Goal: Task Accomplishment & Management: Use online tool/utility

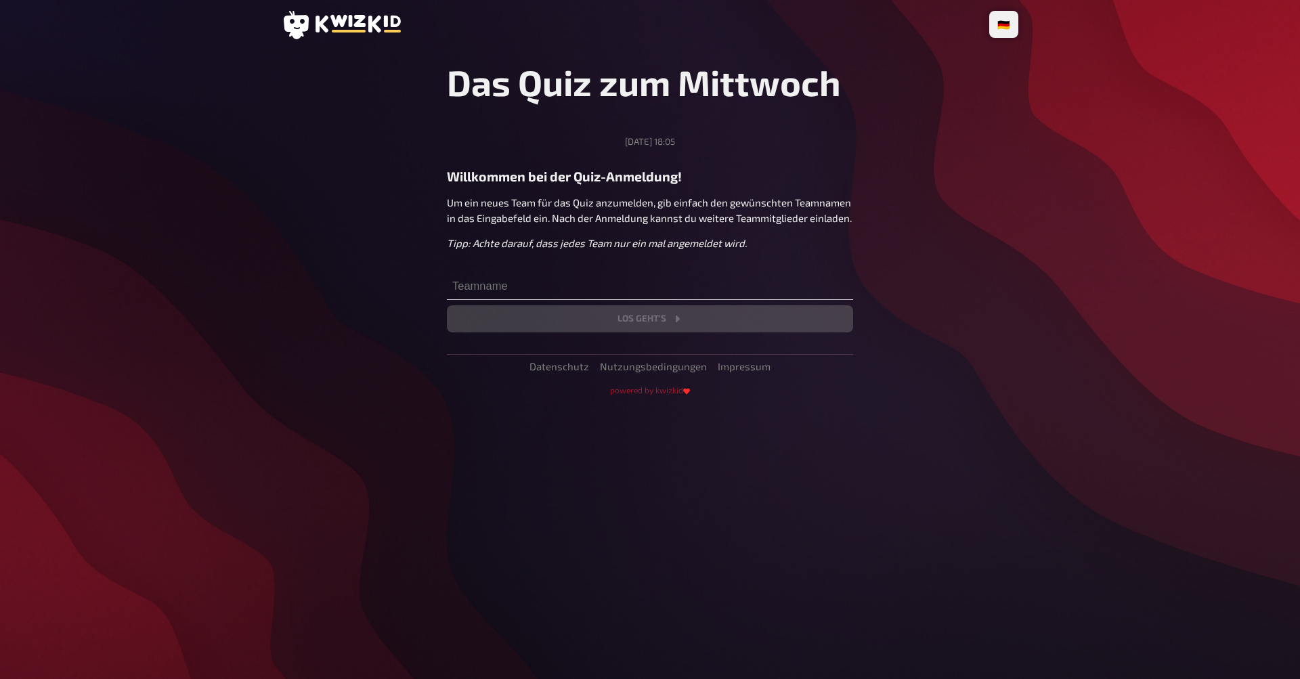
click at [460, 248] on p "Tipp: Achte darauf, dass jedes Team nur ein mal angemeldet wird." at bounding box center [650, 244] width 406 height 16
click at [473, 288] on input "text" at bounding box center [650, 286] width 406 height 27
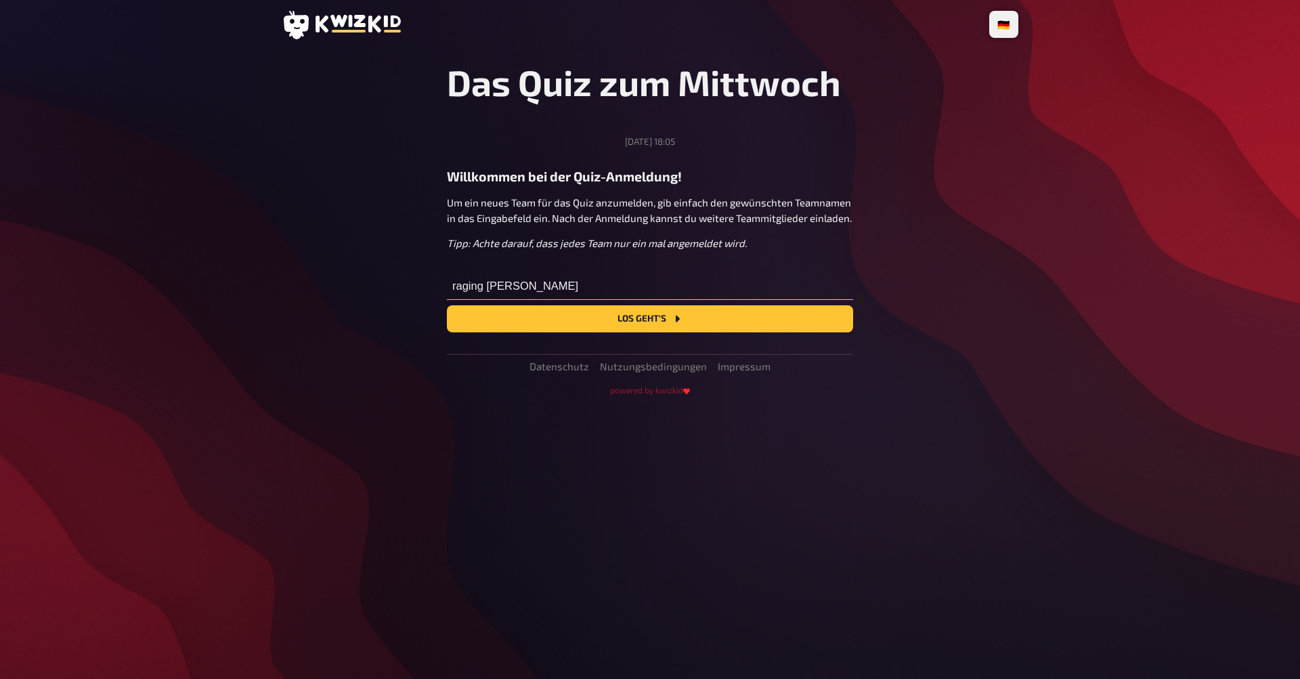
type input "raging [PERSON_NAME]"
click at [650, 318] on button "Los geht's" at bounding box center [650, 318] width 406 height 27
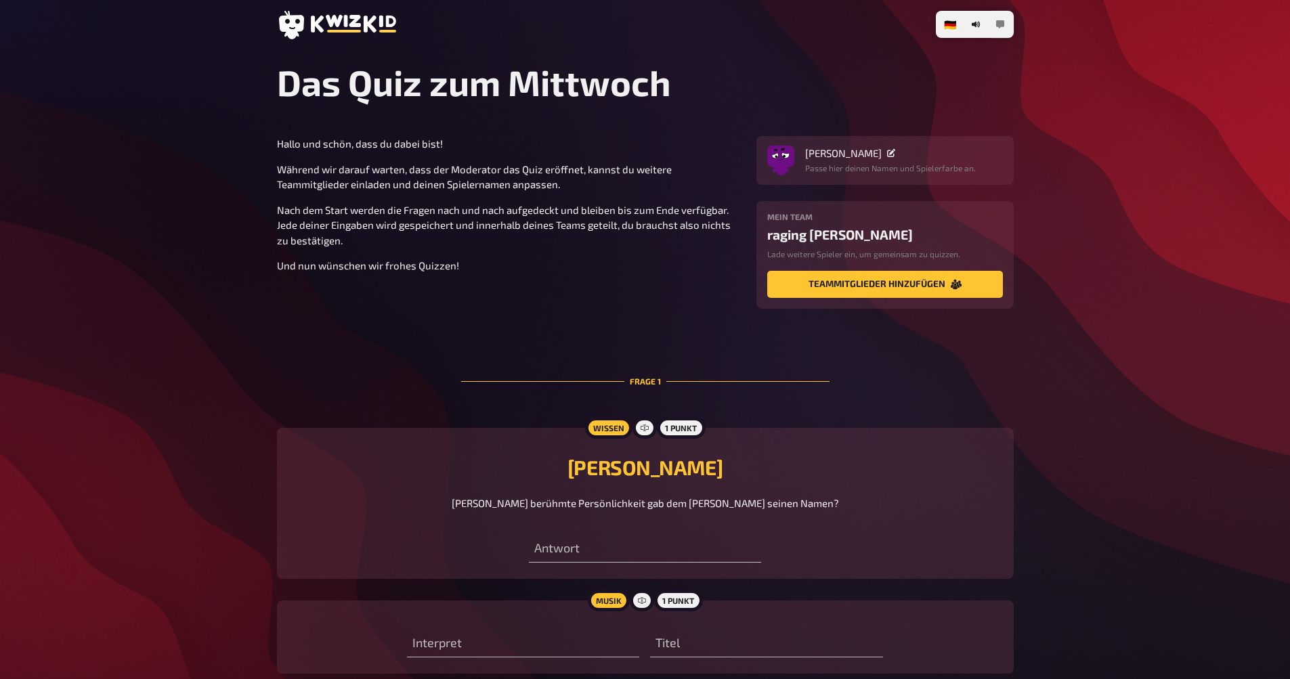
click at [1005, 22] on button "button" at bounding box center [1000, 25] width 22 height 22
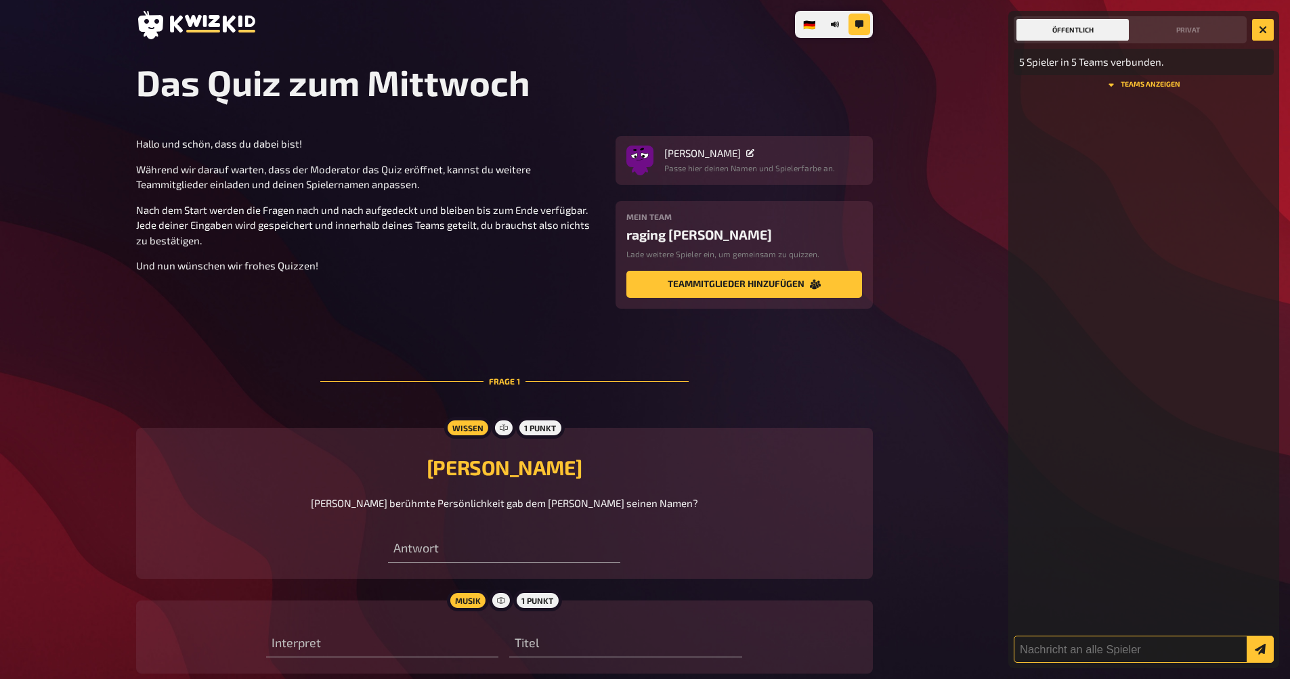
click at [1070, 649] on input "text" at bounding box center [1144, 649] width 260 height 27
type input "AAAAH"
click at [1260, 649] on button "submit" at bounding box center [1259, 649] width 27 height 27
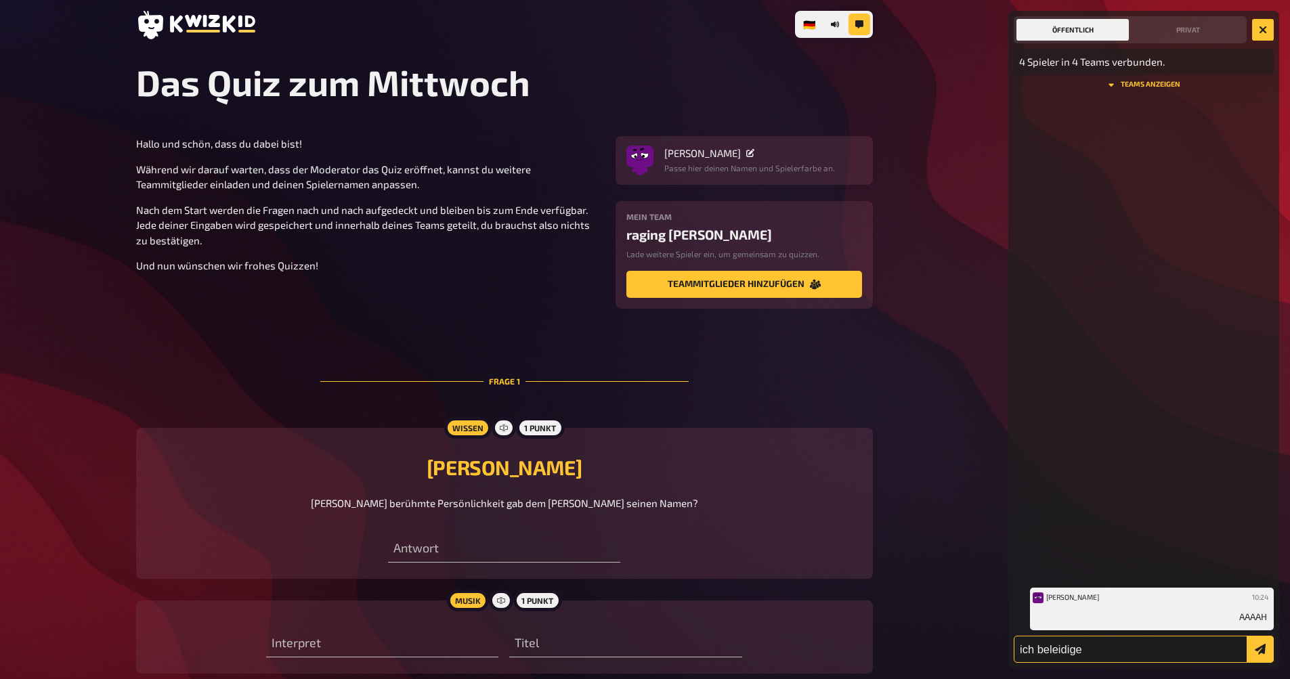
type input "ich beleidige"
click at [1260, 649] on button "submit" at bounding box center [1259, 649] width 27 height 27
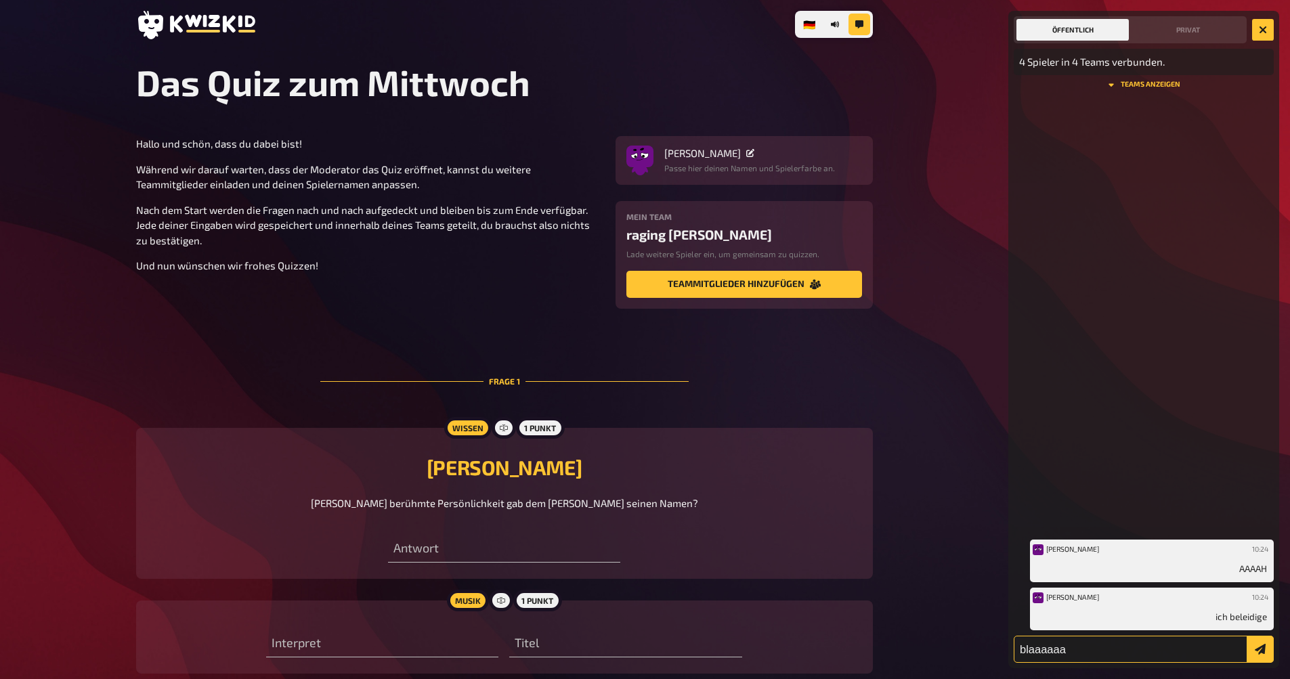
type input "blaaaaaa"
click at [1260, 649] on button "submit" at bounding box center [1259, 649] width 27 height 27
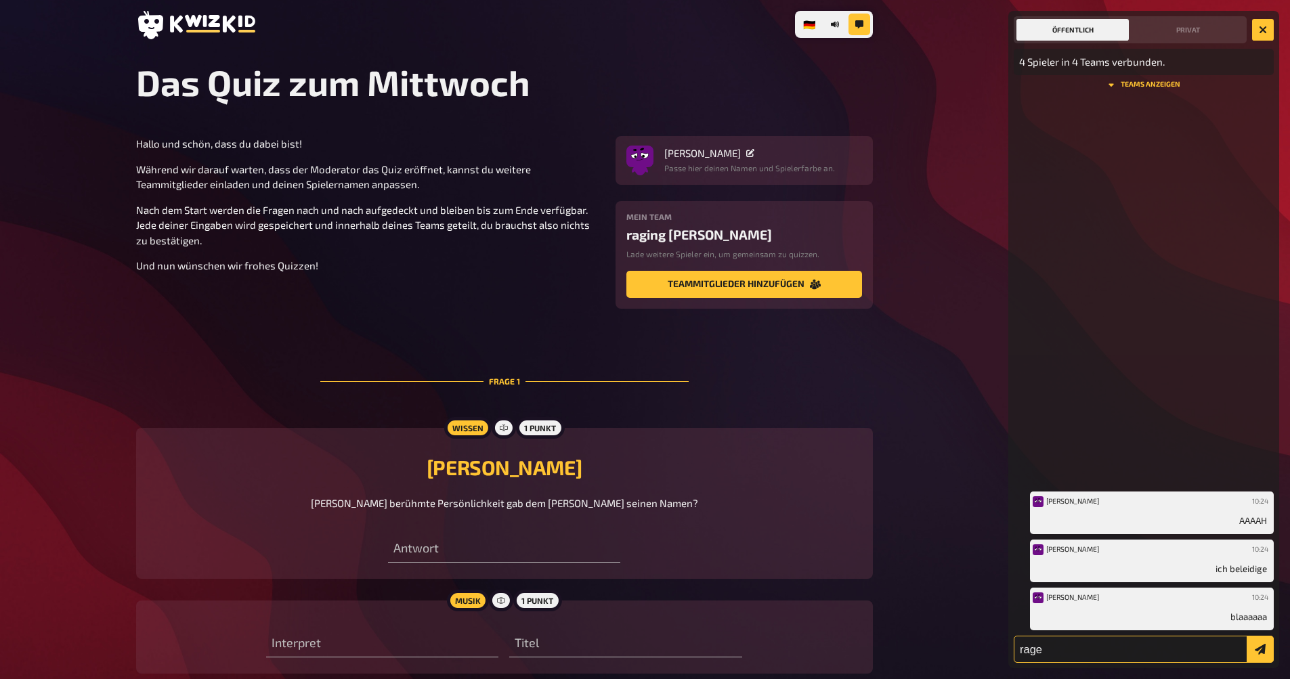
type input "rage"
click at [1260, 649] on button "submit" at bounding box center [1259, 649] width 27 height 27
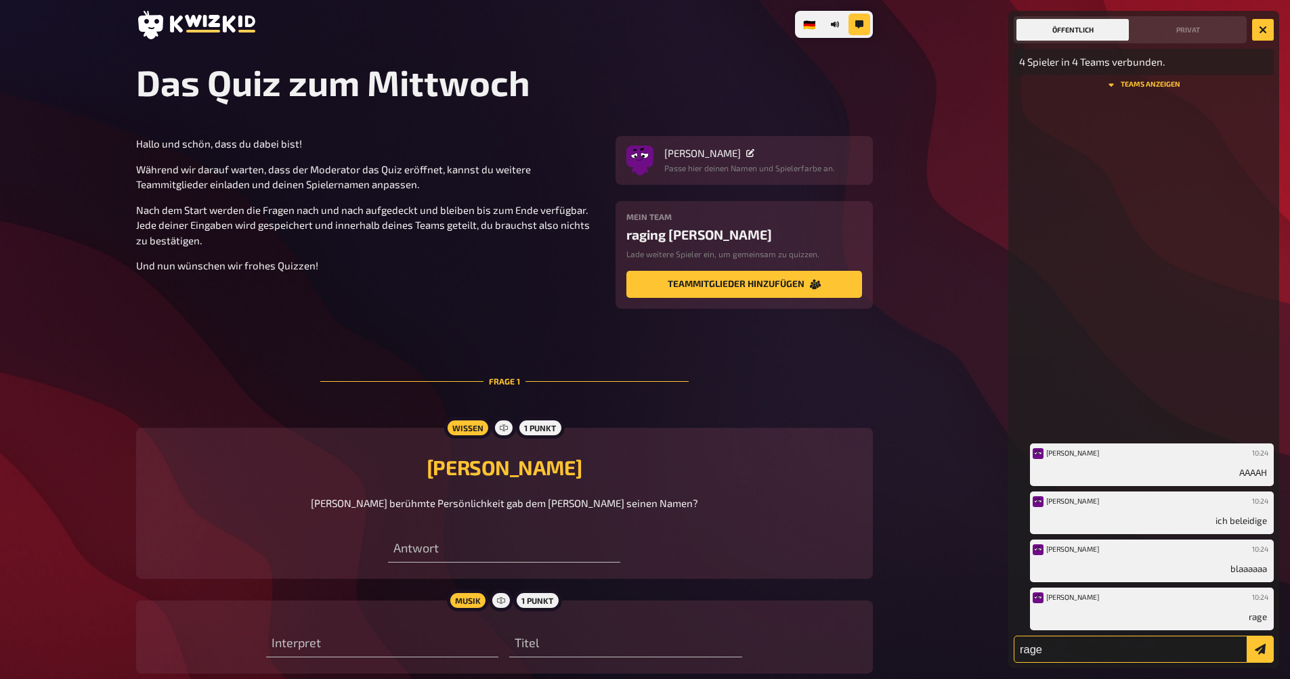
click at [1058, 653] on input "rage" at bounding box center [1144, 649] width 260 height 27
type input "rage"
click at [1260, 649] on button "submit" at bounding box center [1259, 649] width 27 height 27
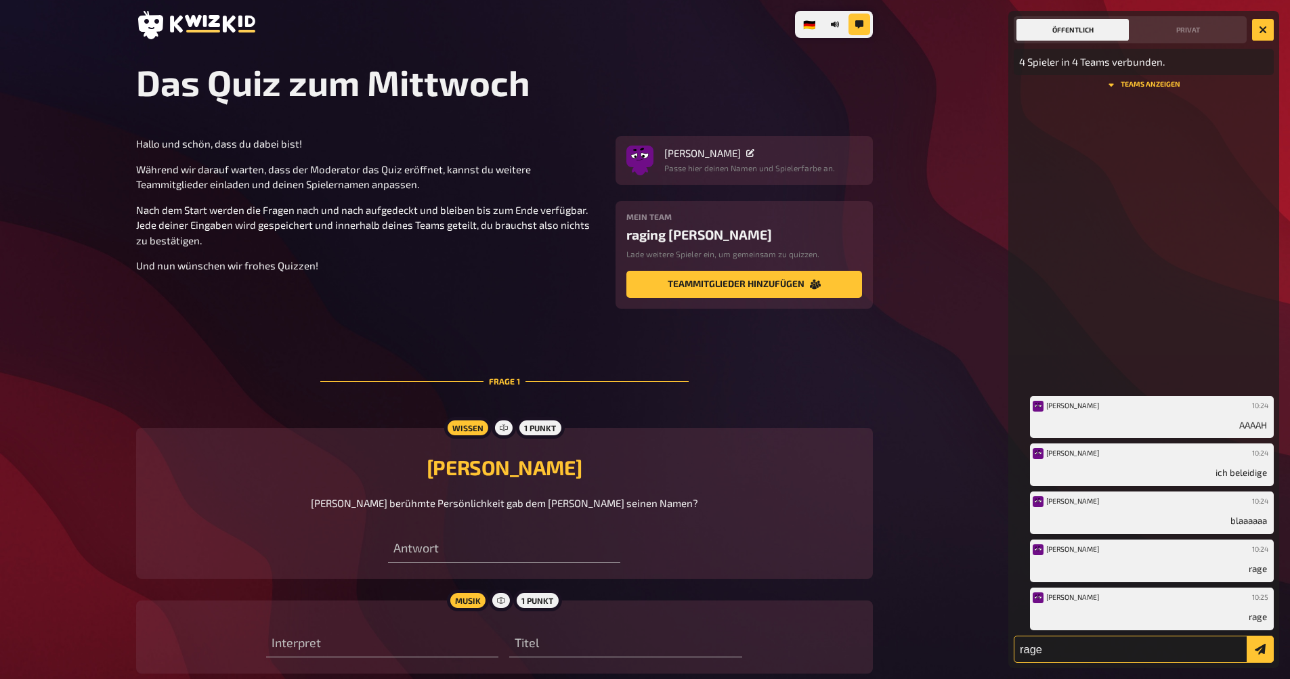
type input "rage"
click at [1260, 649] on button "submit" at bounding box center [1259, 649] width 27 height 27
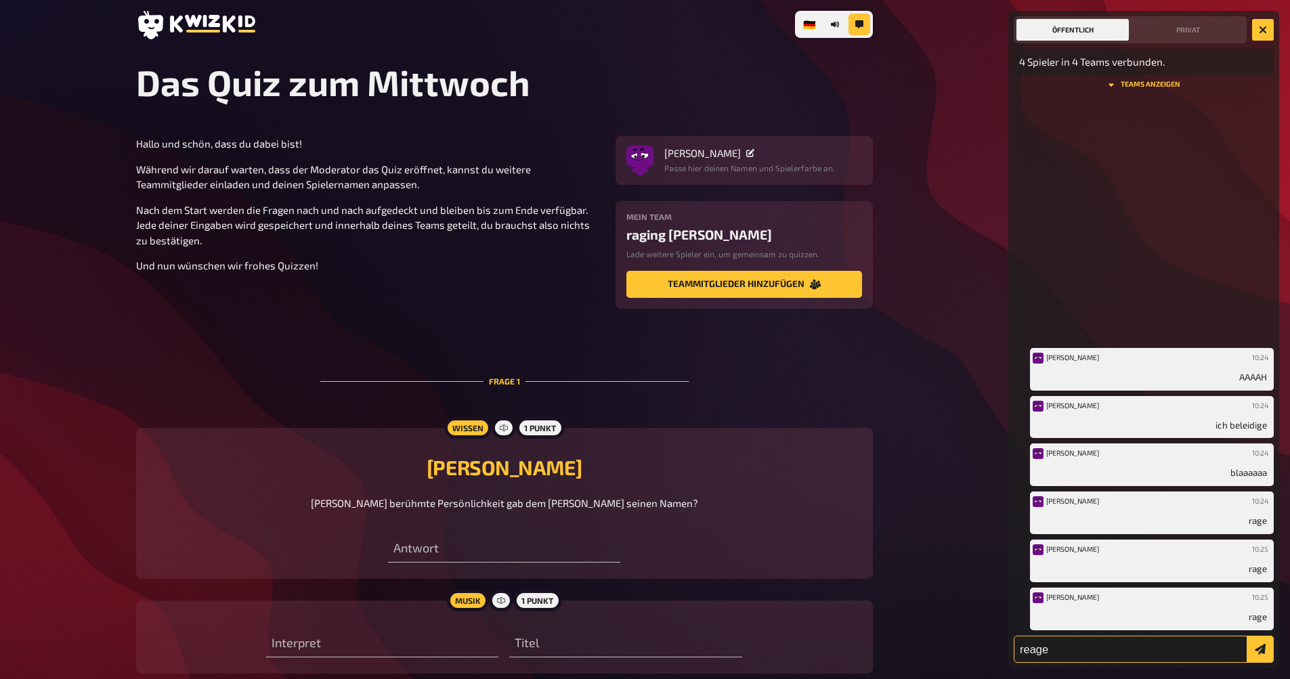
type input "reage"
click at [1260, 649] on button "submit" at bounding box center [1259, 649] width 27 height 27
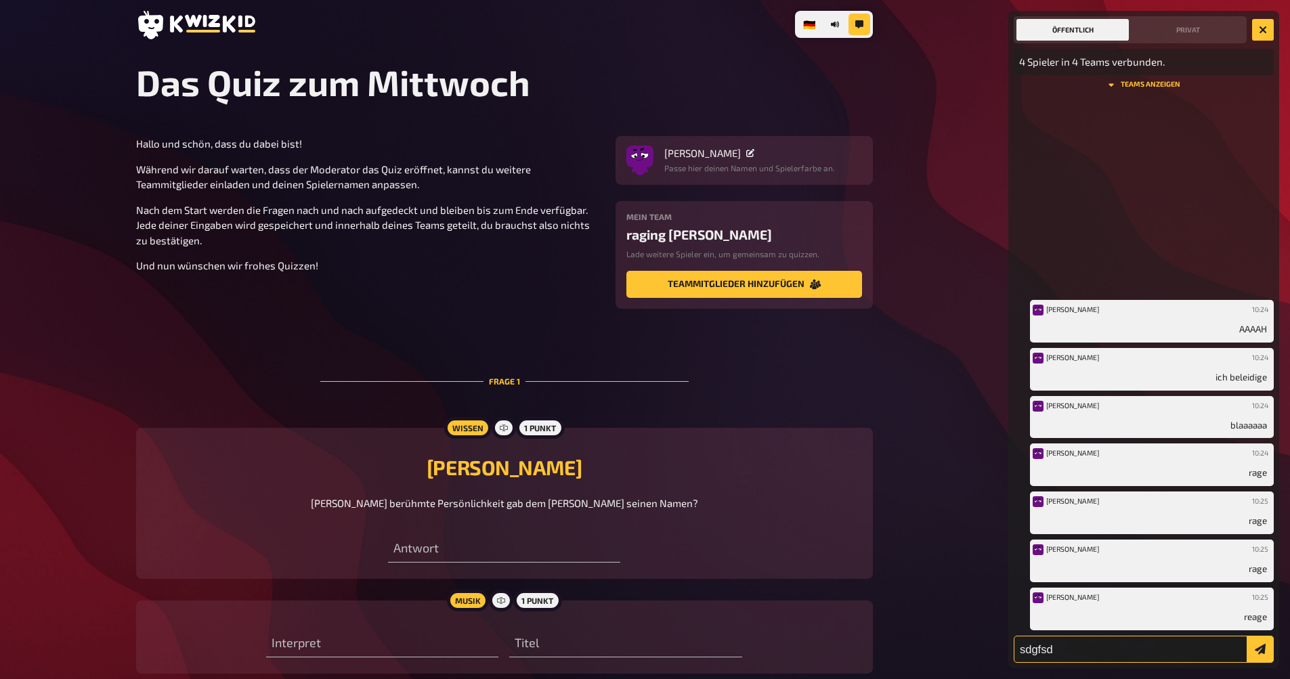
type input "sdgfsd"
click at [1260, 649] on button "submit" at bounding box center [1259, 649] width 27 height 27
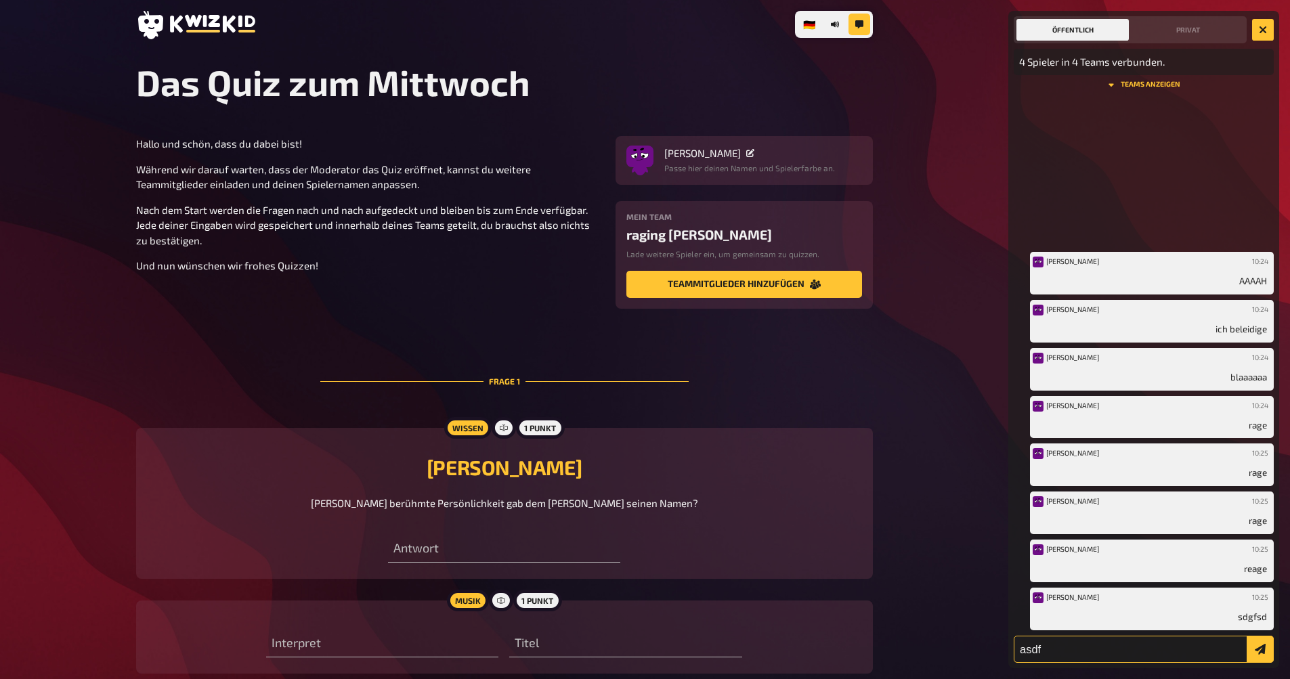
type input "asdf"
click at [1260, 649] on button "submit" at bounding box center [1259, 649] width 27 height 27
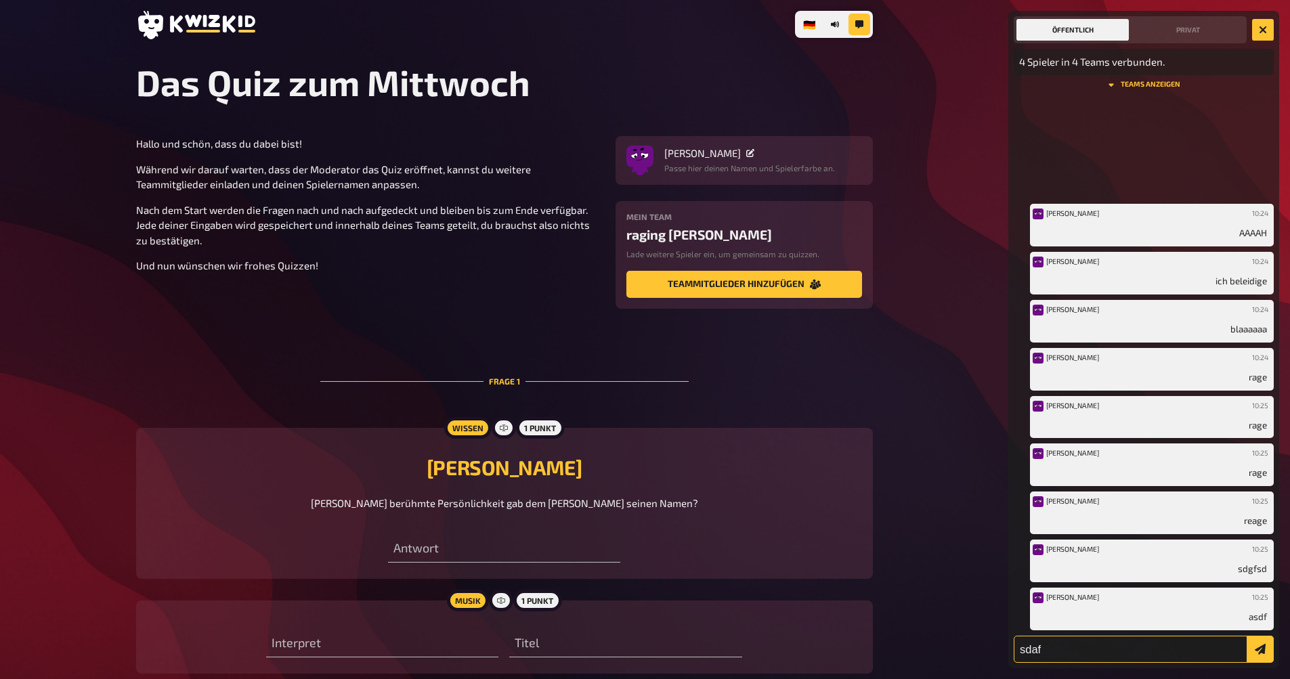
type input "sdaf"
click at [1260, 649] on button "submit" at bounding box center [1259, 649] width 27 height 27
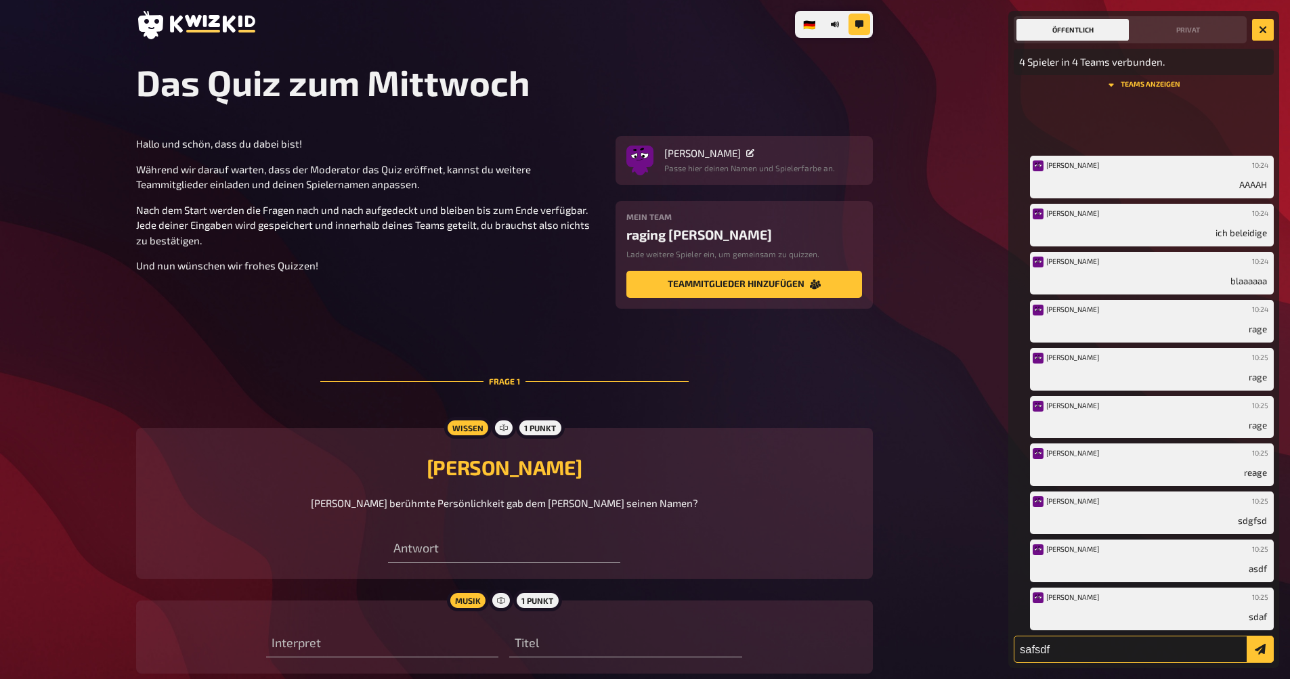
type input "safsdf"
click at [1260, 649] on button "submit" at bounding box center [1259, 649] width 27 height 27
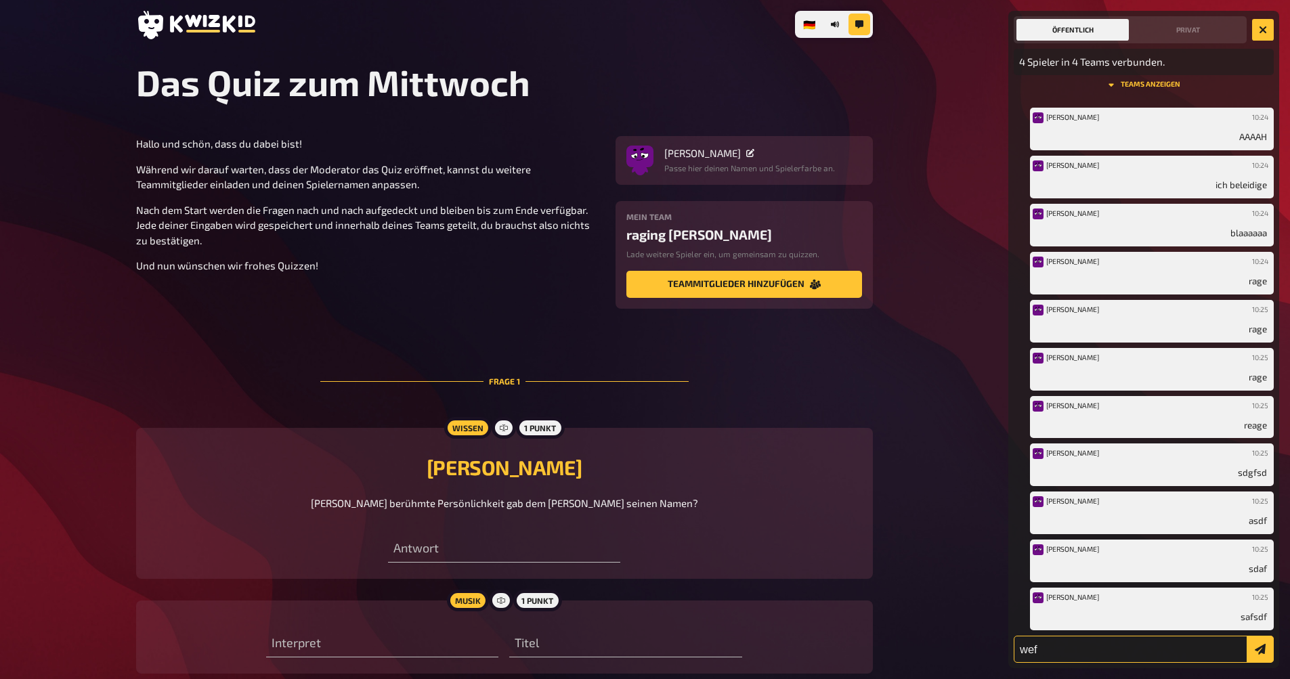
type input "wef"
click at [1260, 649] on button "submit" at bounding box center [1259, 649] width 27 height 27
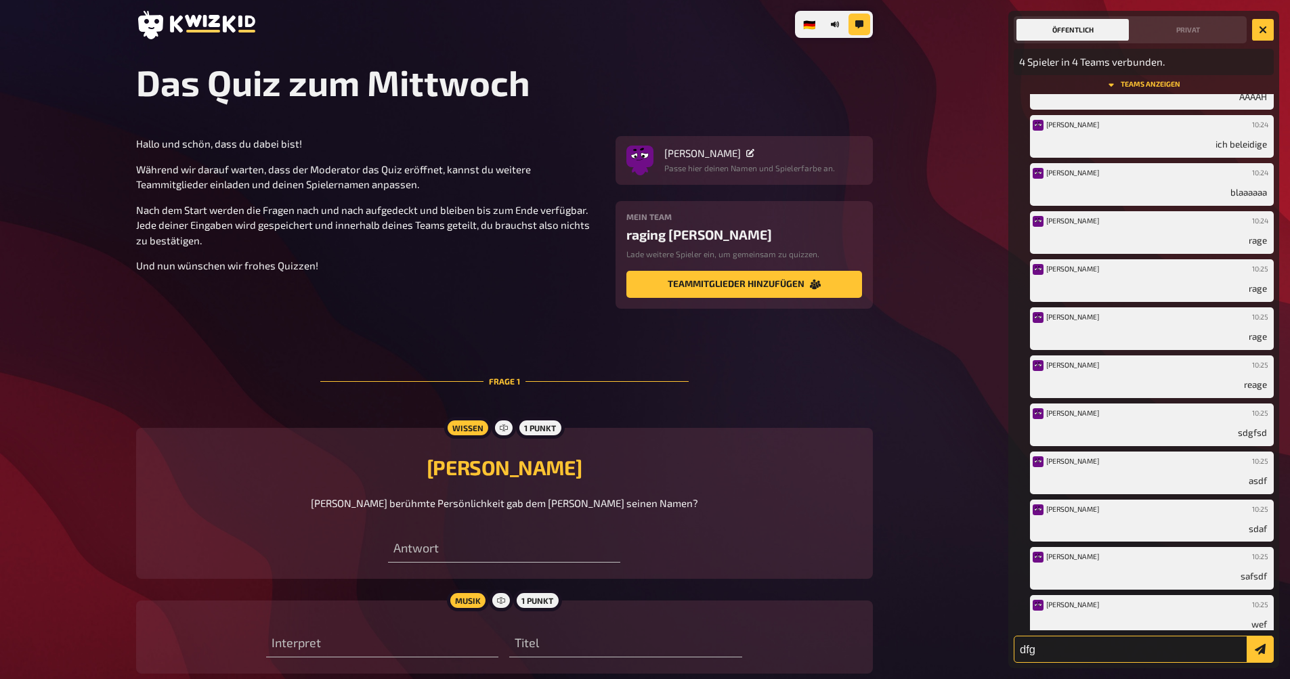
type input "dfg"
click at [1260, 649] on button "submit" at bounding box center [1259, 649] width 27 height 27
type input "asd"
click at [1260, 649] on button "submit" at bounding box center [1259, 649] width 27 height 27
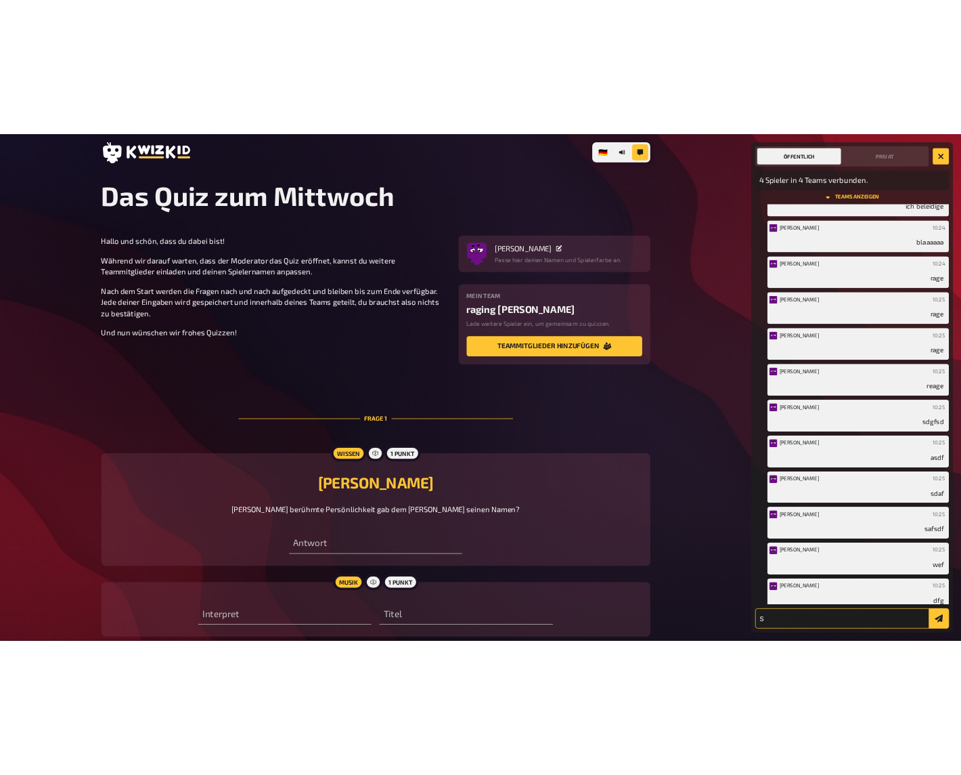
scroll to position [121, 0]
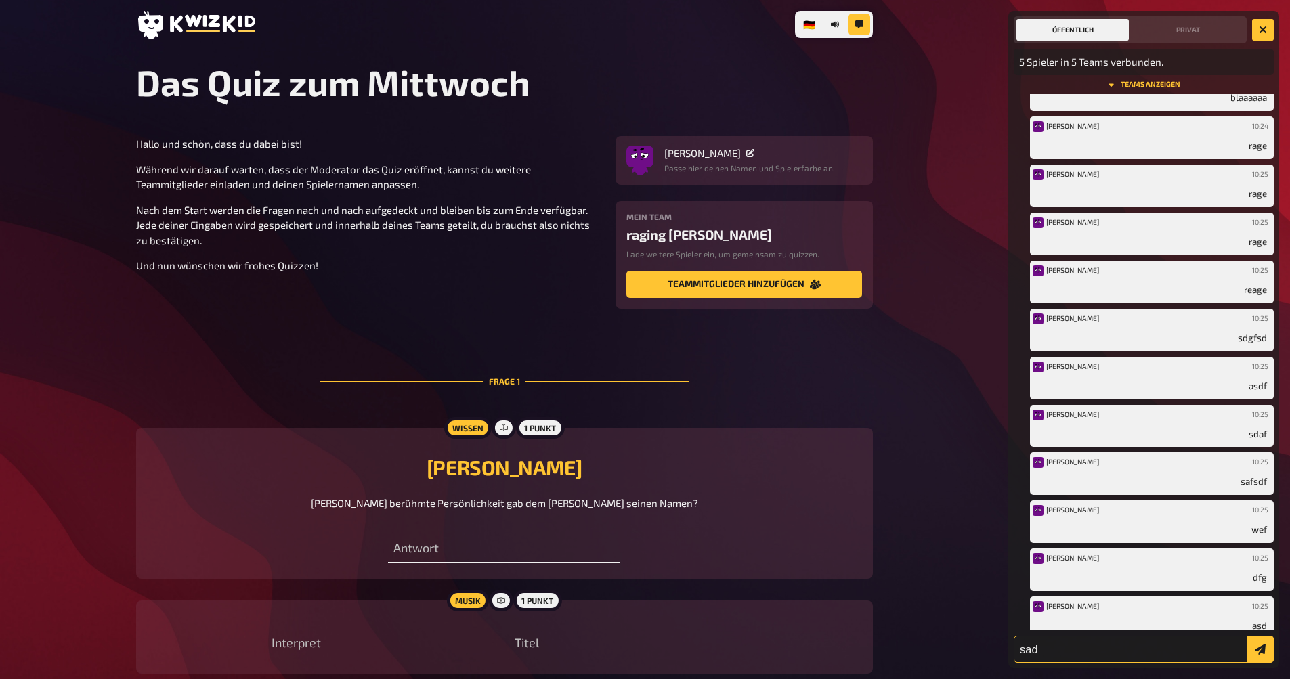
type input "sad"
click at [445, 552] on input "text" at bounding box center [504, 549] width 232 height 27
type input "Test"
click at [363, 379] on div "Frage 1" at bounding box center [504, 381] width 368 height 77
click at [343, 367] on div "Frage 1" at bounding box center [504, 381] width 368 height 77
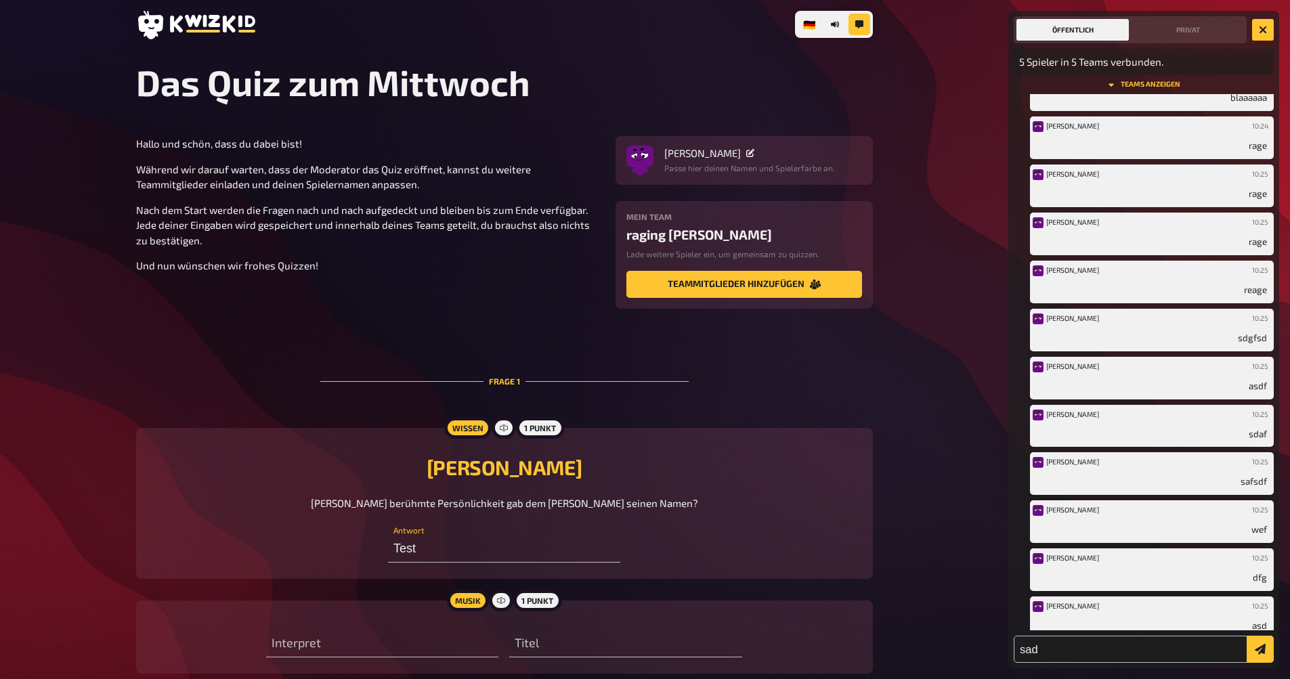
click at [343, 389] on div "Frage 1" at bounding box center [504, 381] width 368 height 77
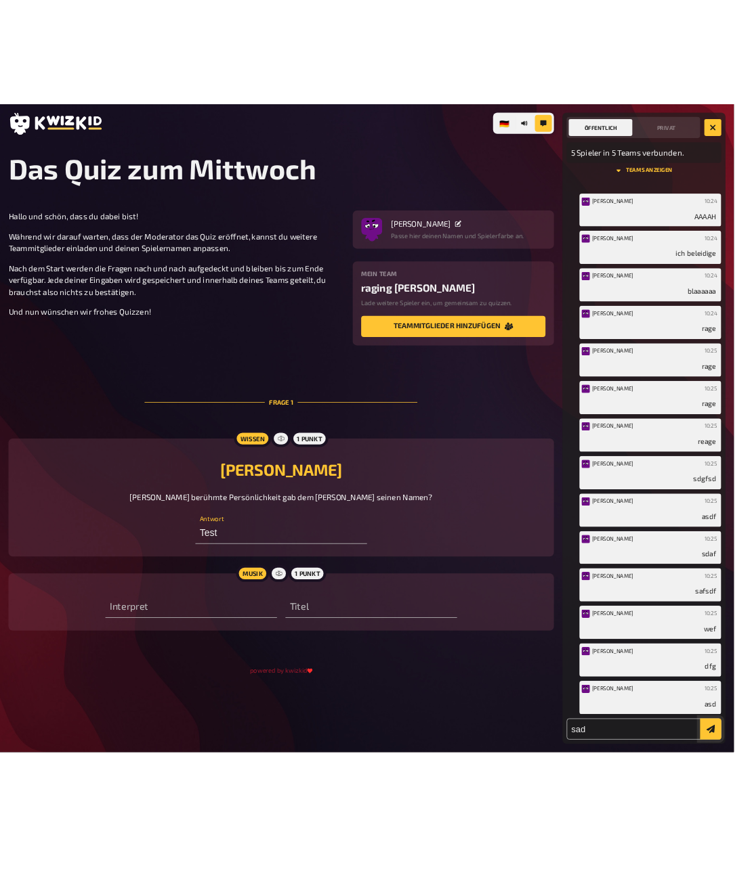
scroll to position [0, 0]
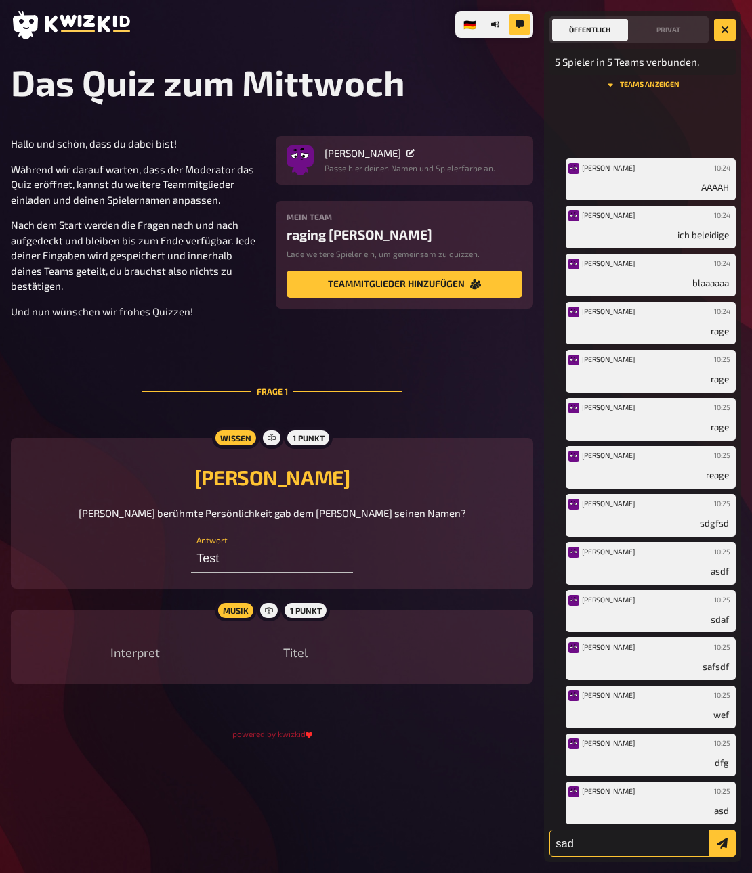
click at [649, 678] on input "sad" at bounding box center [642, 843] width 186 height 27
click at [722, 678] on button "submit" at bounding box center [721, 843] width 27 height 27
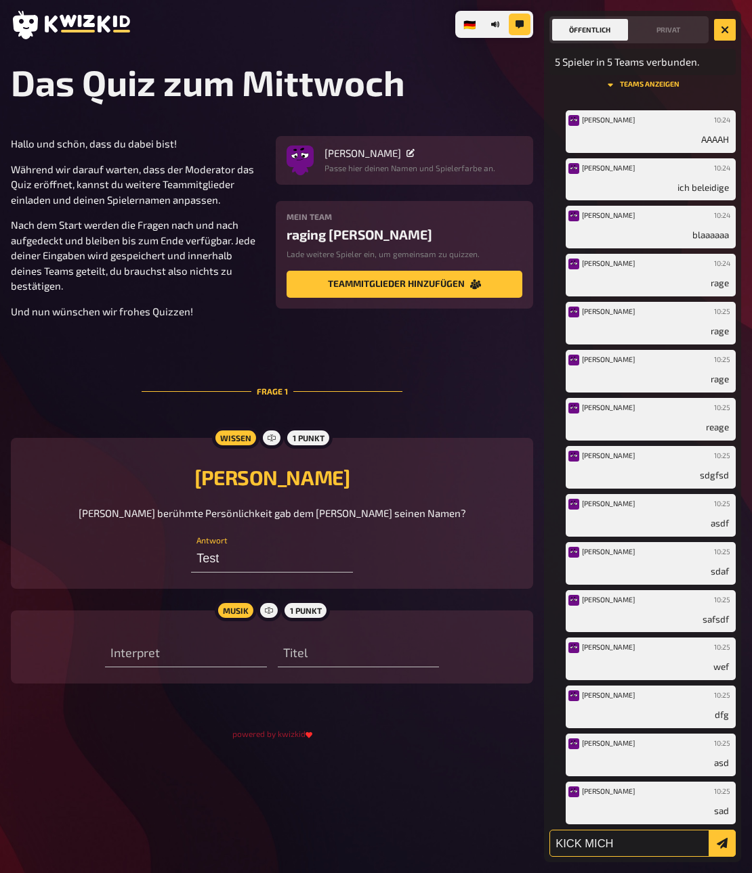
type input "KICK MICH"
click at [722, 678] on button "submit" at bounding box center [721, 843] width 27 height 27
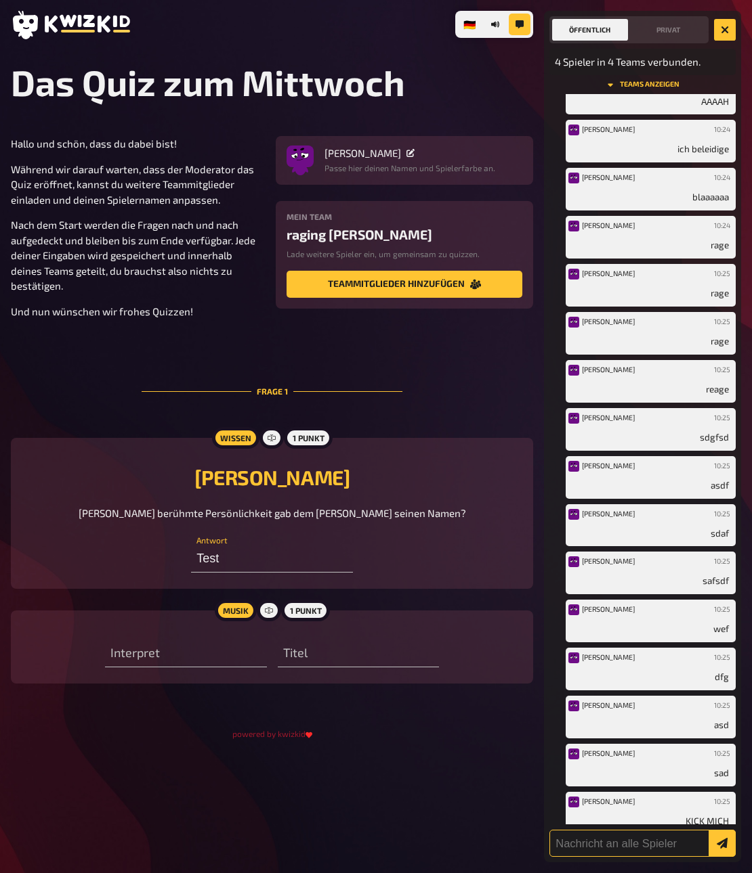
scroll to position [69, 0]
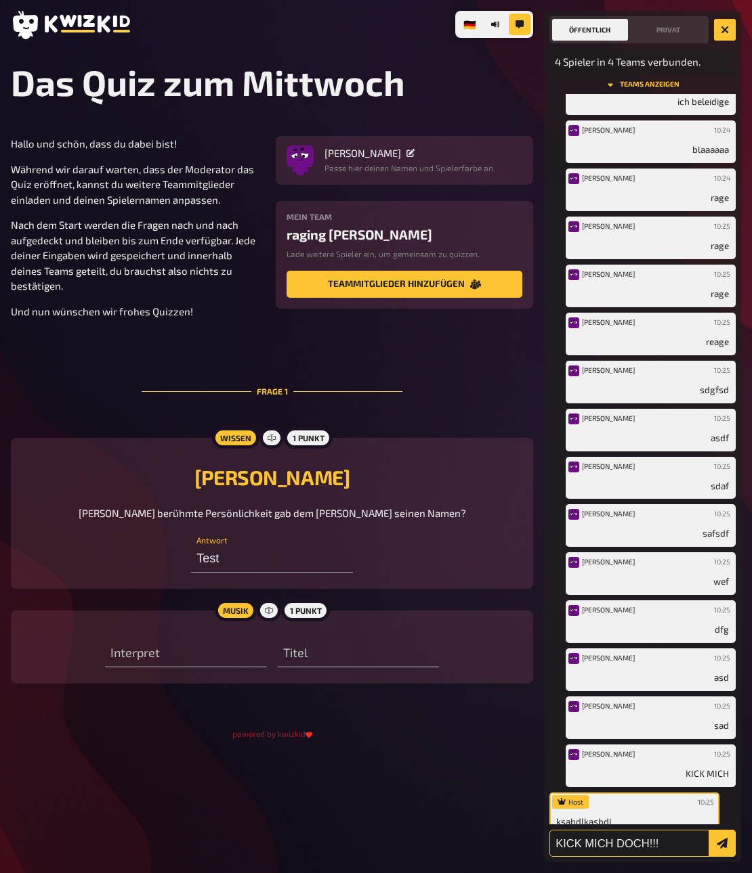
type input "KICK MICH DOCH!!!"
click at [722, 678] on button "submit" at bounding box center [721, 843] width 27 height 27
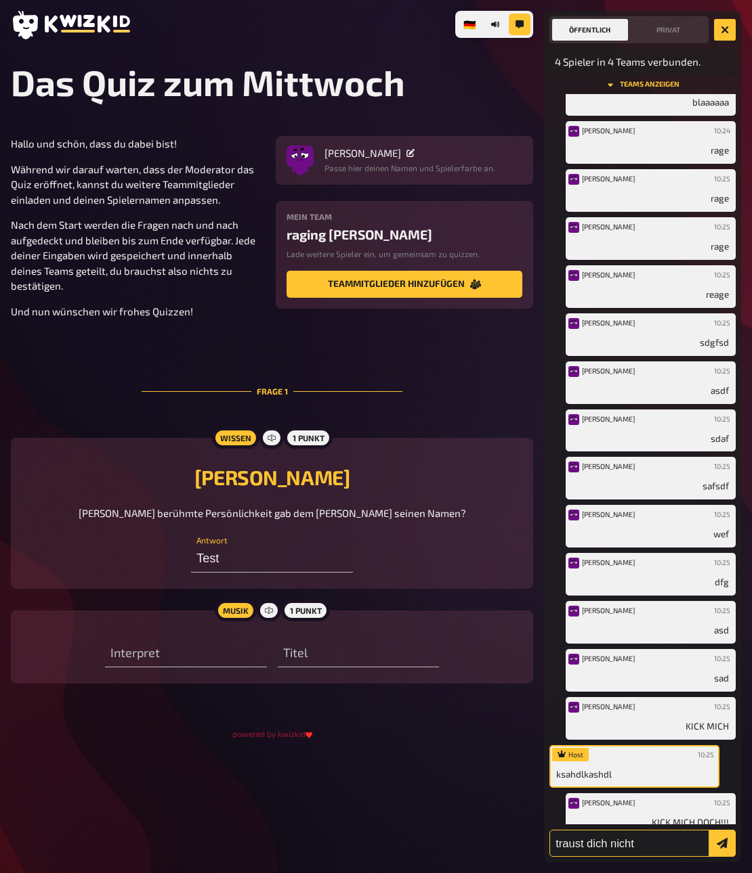
type input "traust dich nicht"
click at [722, 678] on button "submit" at bounding box center [721, 843] width 27 height 27
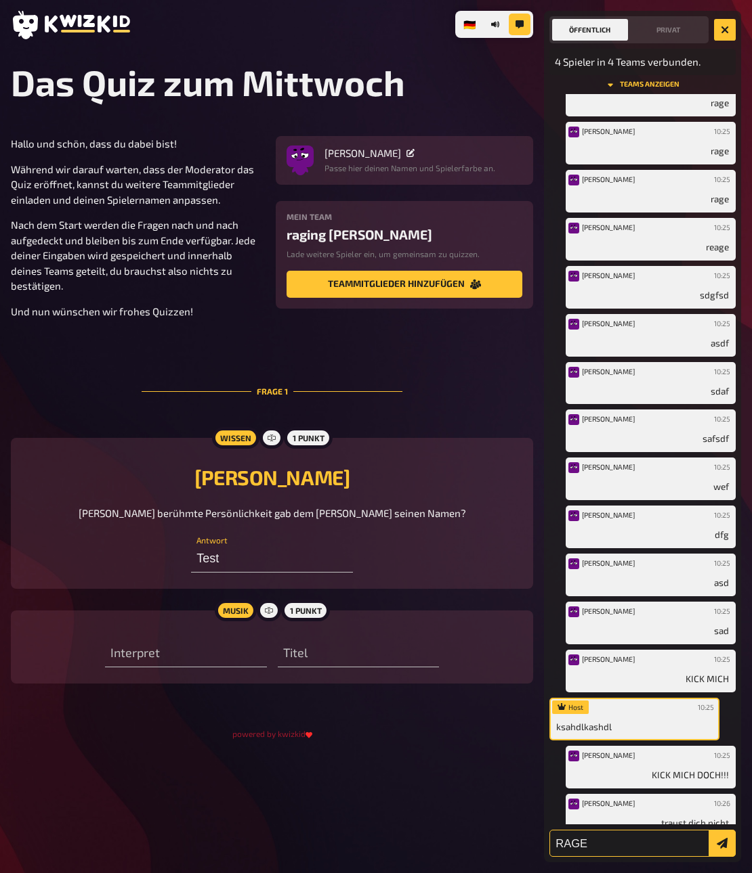
type input "RAGE"
click at [722, 678] on button "submit" at bounding box center [721, 843] width 27 height 27
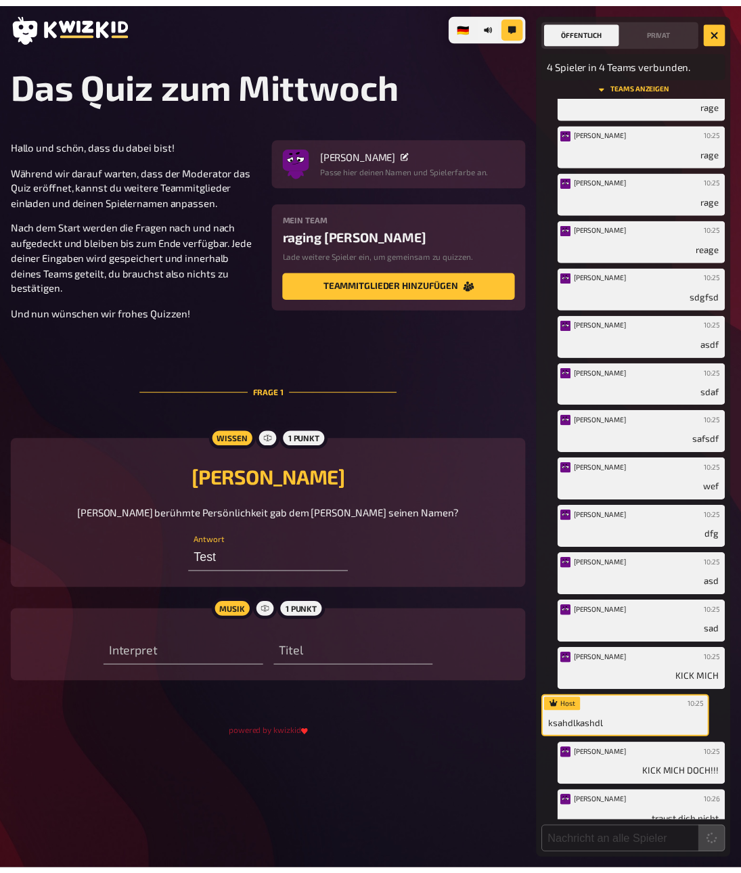
scroll to position [211, 0]
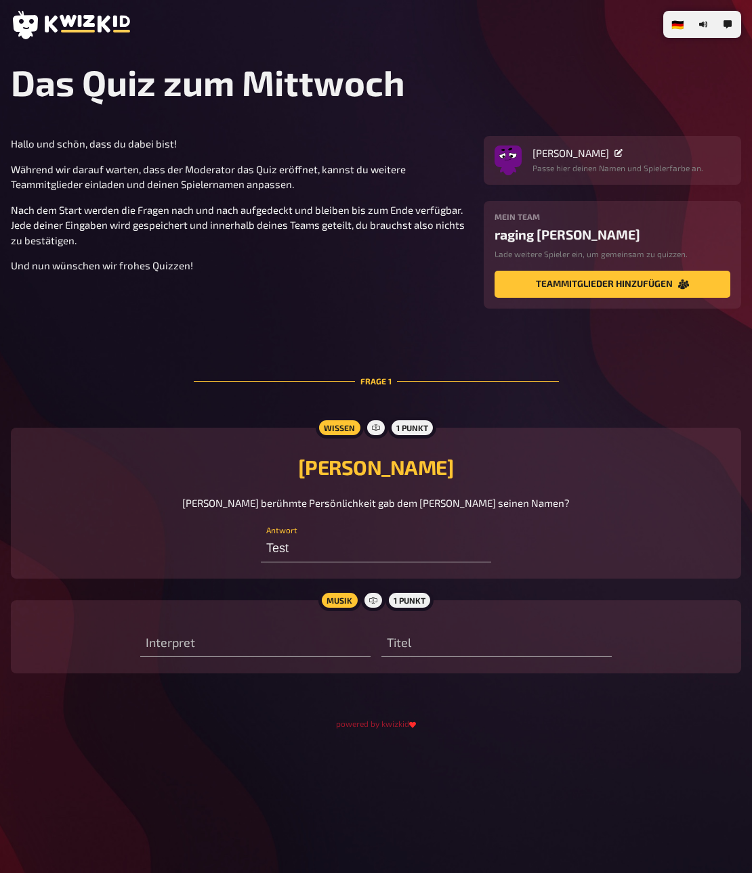
click at [741, 16] on div "🇩🇪 Deutsch 🇬🇧 English 🇳🇱 Nederlands Das Quiz zum [DATE] Hallo und schön, dass d…" at bounding box center [376, 436] width 752 height 873
click at [726, 24] on icon "button" at bounding box center [727, 24] width 8 height 8
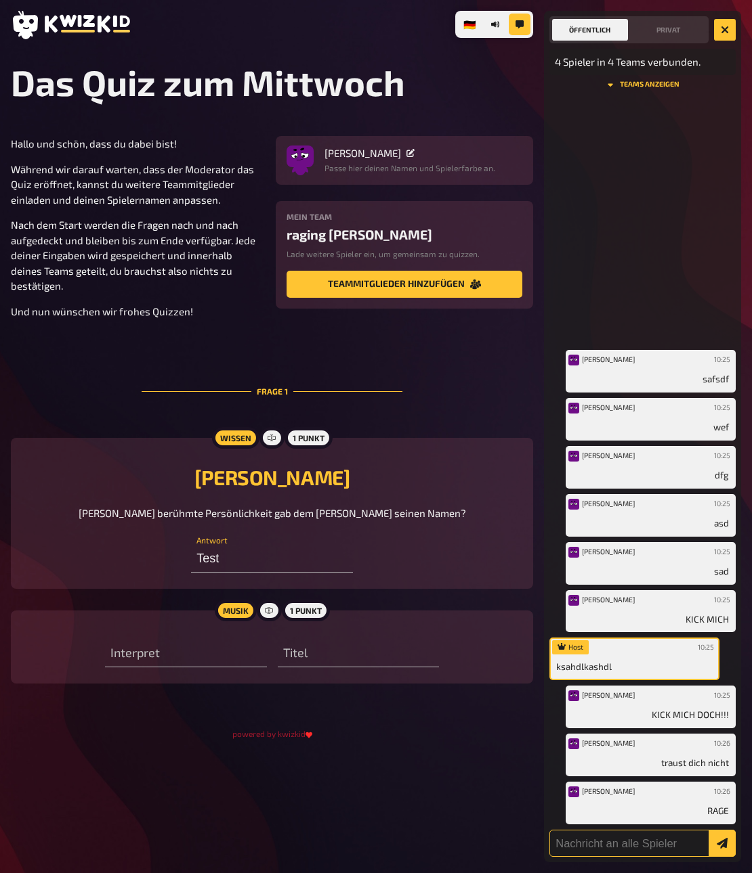
click at [588, 678] on input "text" at bounding box center [642, 843] width 186 height 27
type input "RAGE"
click at [722, 678] on button "submit" at bounding box center [721, 843] width 27 height 27
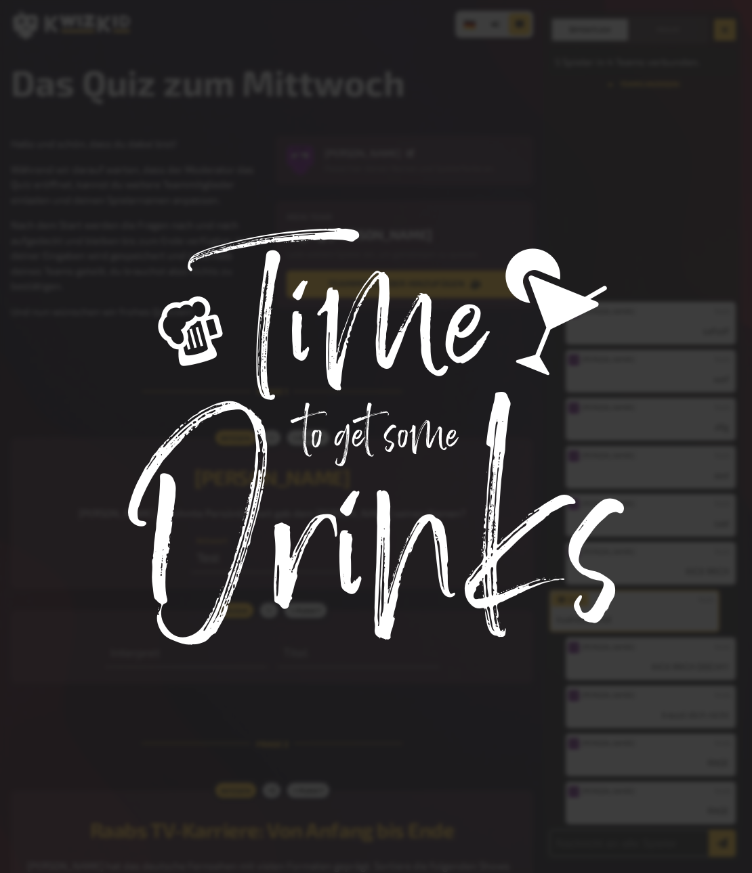
click at [433, 556] on div at bounding box center [376, 436] width 752 height 873
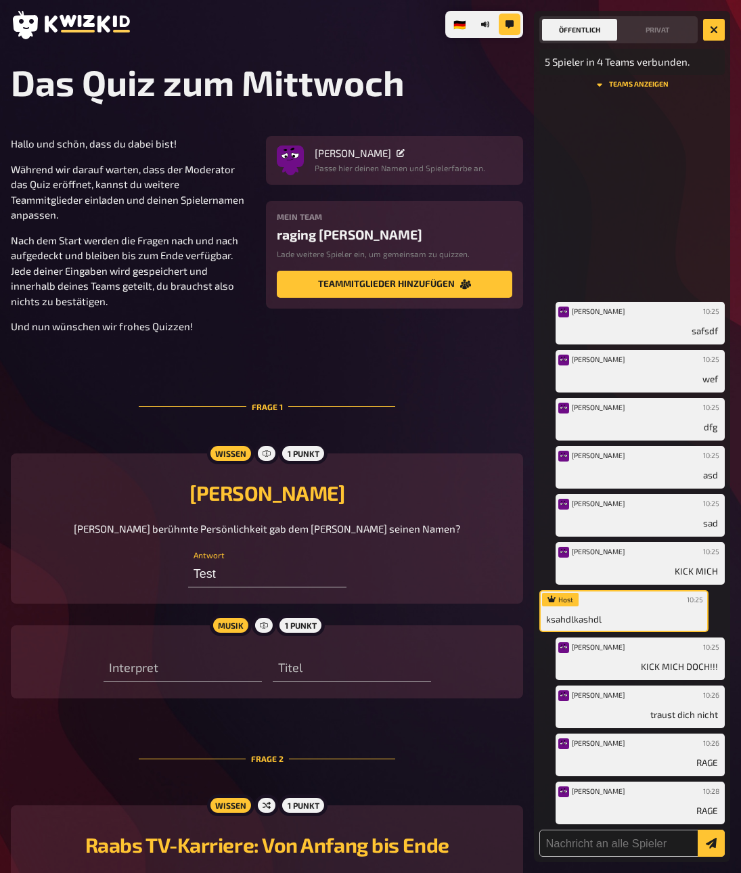
click at [494, 340] on div "Hallo und schön, dass du dabei bist! Während wir darauf warten, dass der Modera…" at bounding box center [267, 825] width 513 height 1379
click at [494, 378] on div "Hallo und schön, dass du dabei bist! Während wir darauf warten, dass der Modera…" at bounding box center [267, 825] width 513 height 1379
click at [492, 397] on div "Hallo und schön, dass du dabei bist! Während wir darauf warten, dass der Modera…" at bounding box center [267, 825] width 513 height 1379
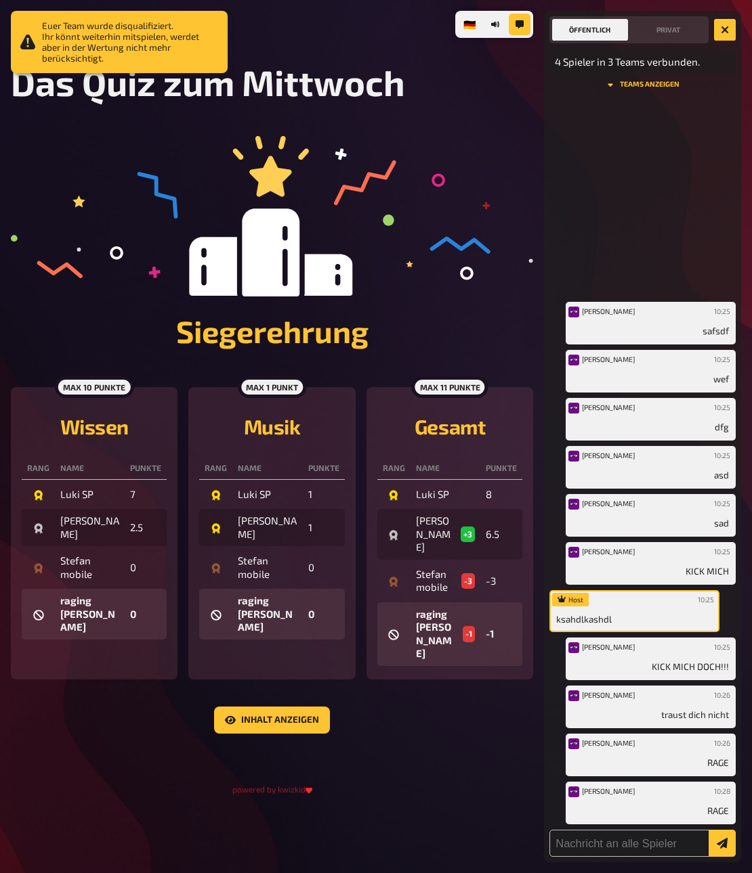
click at [436, 678] on div "Siegerehrung max 10 Punkte Wissen Rang Name Punkte Luki SP [DATE][PERSON_NAME] …" at bounding box center [272, 465] width 522 height 659
click at [436, 678] on div "powered by kwizkid" at bounding box center [272, 789] width 522 height 13
click at [726, 34] on button "button" at bounding box center [725, 30] width 22 height 22
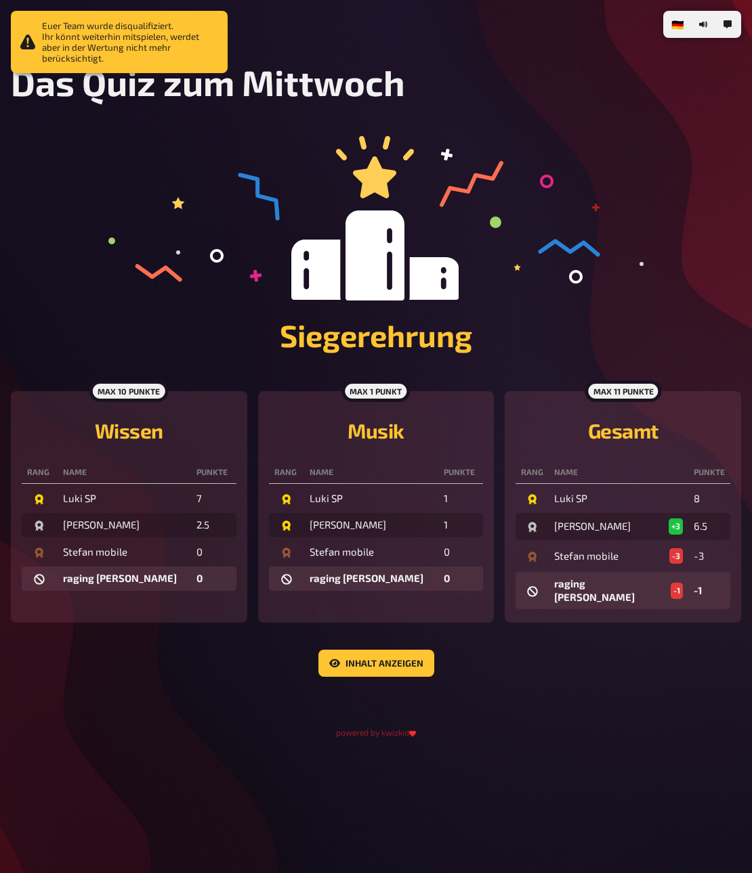
click at [613, 275] on icon at bounding box center [375, 218] width 535 height 165
click at [613, 286] on icon at bounding box center [375, 218] width 535 height 165
click at [610, 301] on div "Siegerehrung" at bounding box center [376, 263] width 730 height 255
click at [609, 317] on h1 "Siegerehrung" at bounding box center [376, 335] width 730 height 37
click at [281, 678] on div "Siegerehrung max 10 Punkte Wissen Rang Name Punkte Luki SP [DATE][PERSON_NAME] …" at bounding box center [376, 420] width 730 height 568
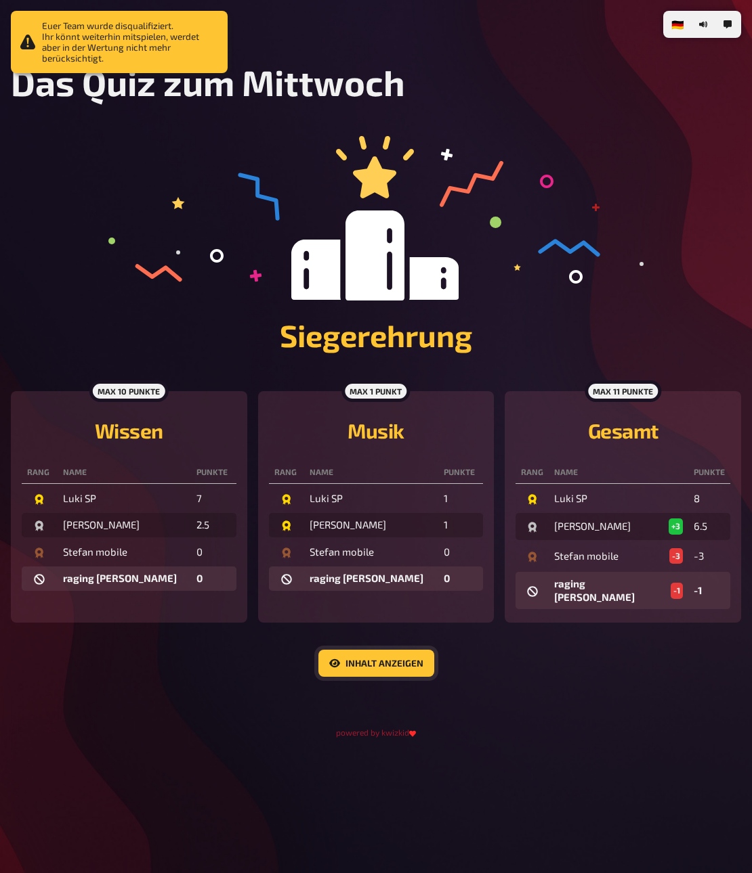
click at [356, 650] on button "Inhalt anzeigen" at bounding box center [376, 663] width 116 height 27
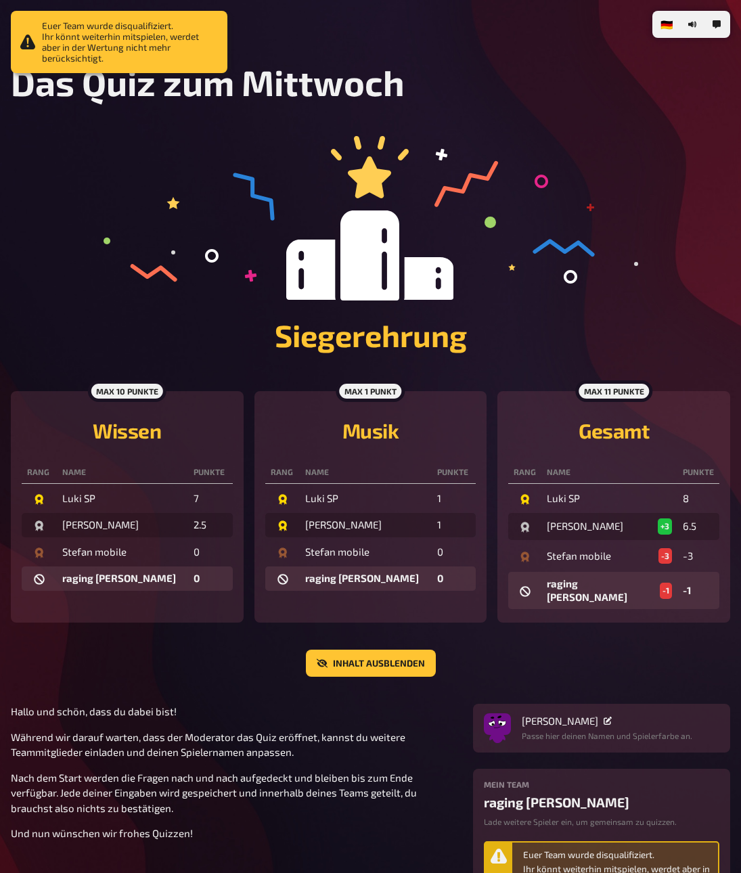
click at [329, 678] on p "Während wir darauf warten, dass der Moderator das Quiz eröffnet, kannst du weit…" at bounding box center [234, 745] width 446 height 30
click at [345, 678] on p "Während wir darauf warten, dass der Moderator das Quiz eröffnet, kannst du weit…" at bounding box center [234, 745] width 446 height 30
